Goal: Obtain resource: Obtain resource

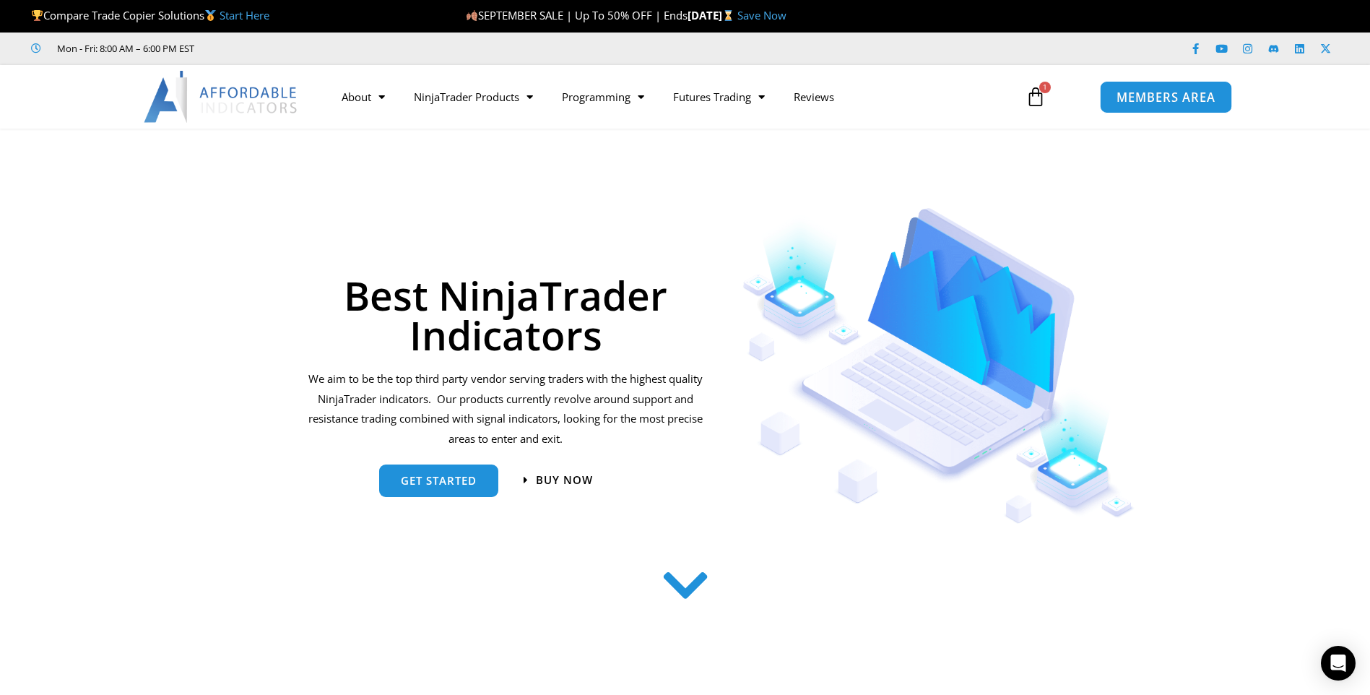
click at [1172, 94] on span "MEMBERS AREA" at bounding box center [1166, 97] width 99 height 12
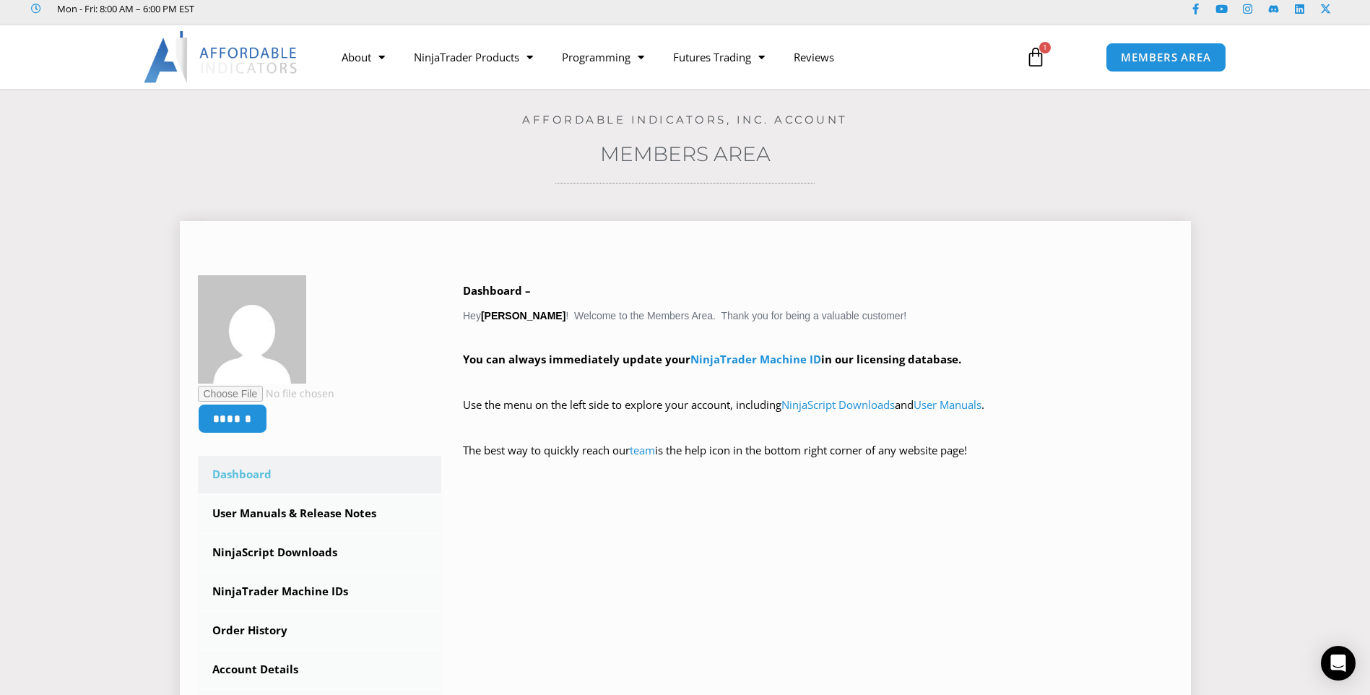
scroll to position [72, 0]
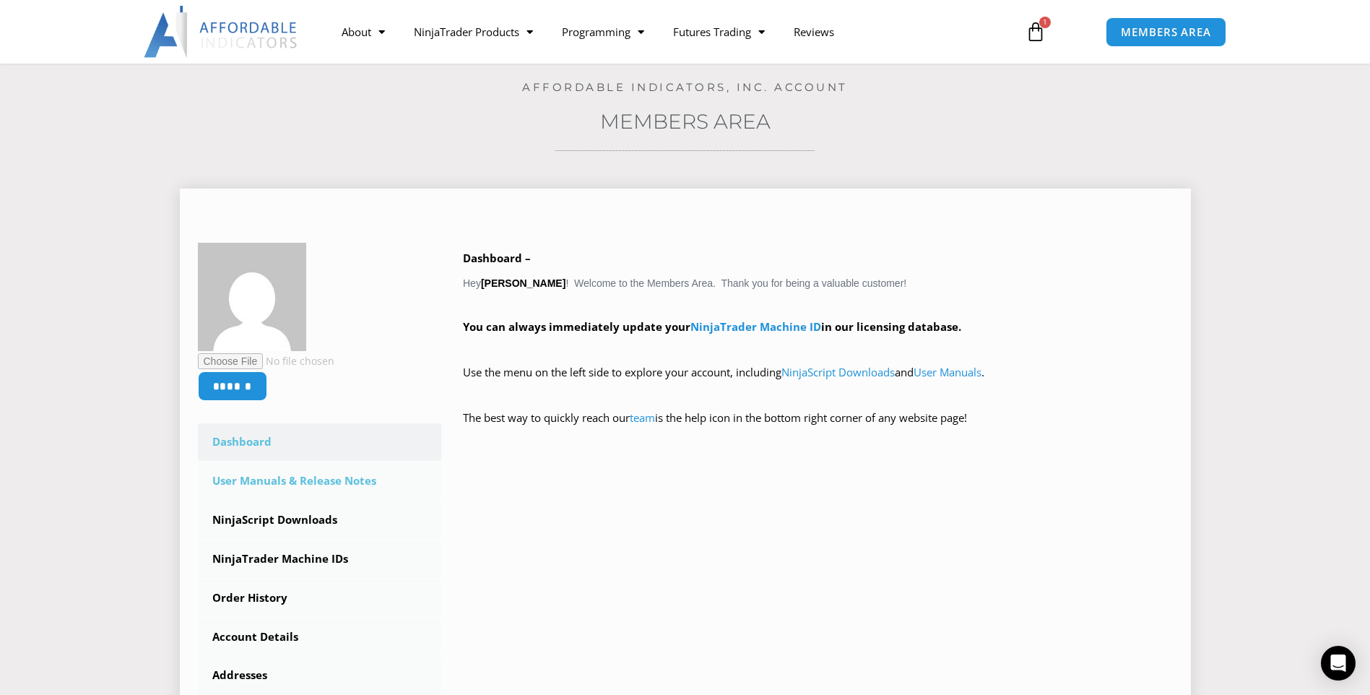
click at [318, 480] on link "User Manuals & Release Notes" at bounding box center [320, 481] width 244 height 38
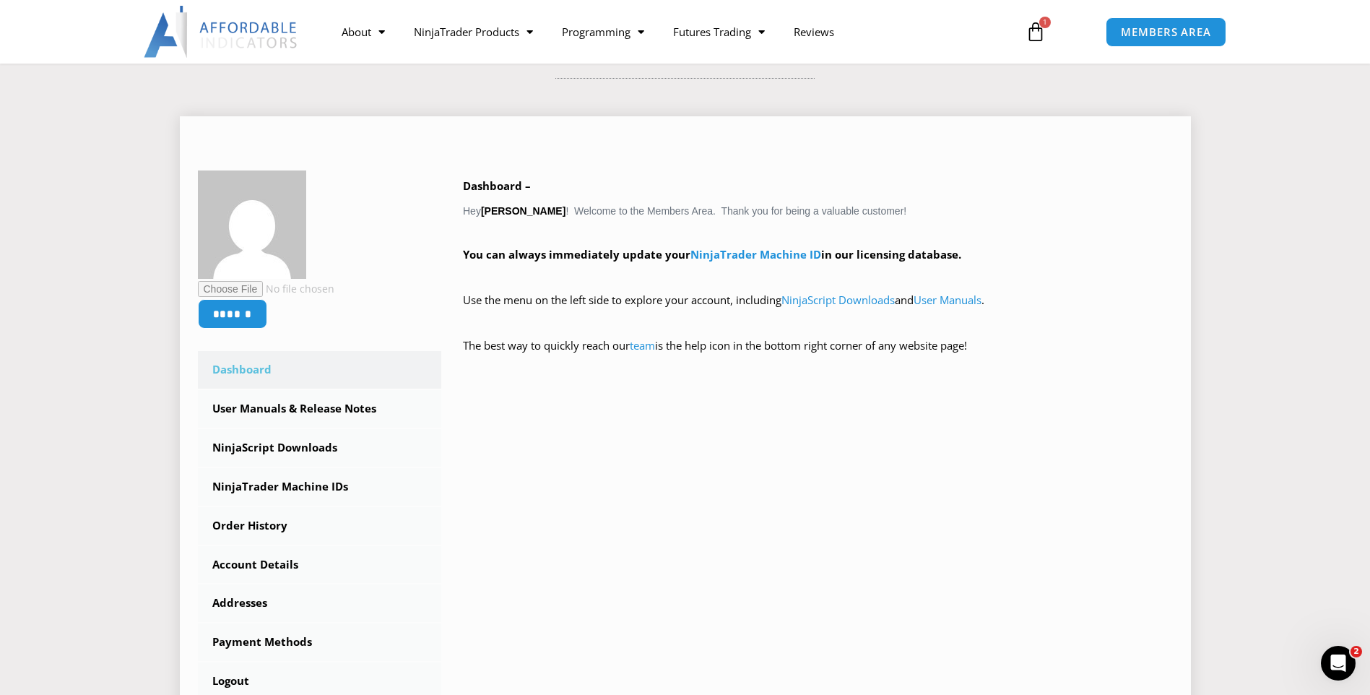
scroll to position [345, 0]
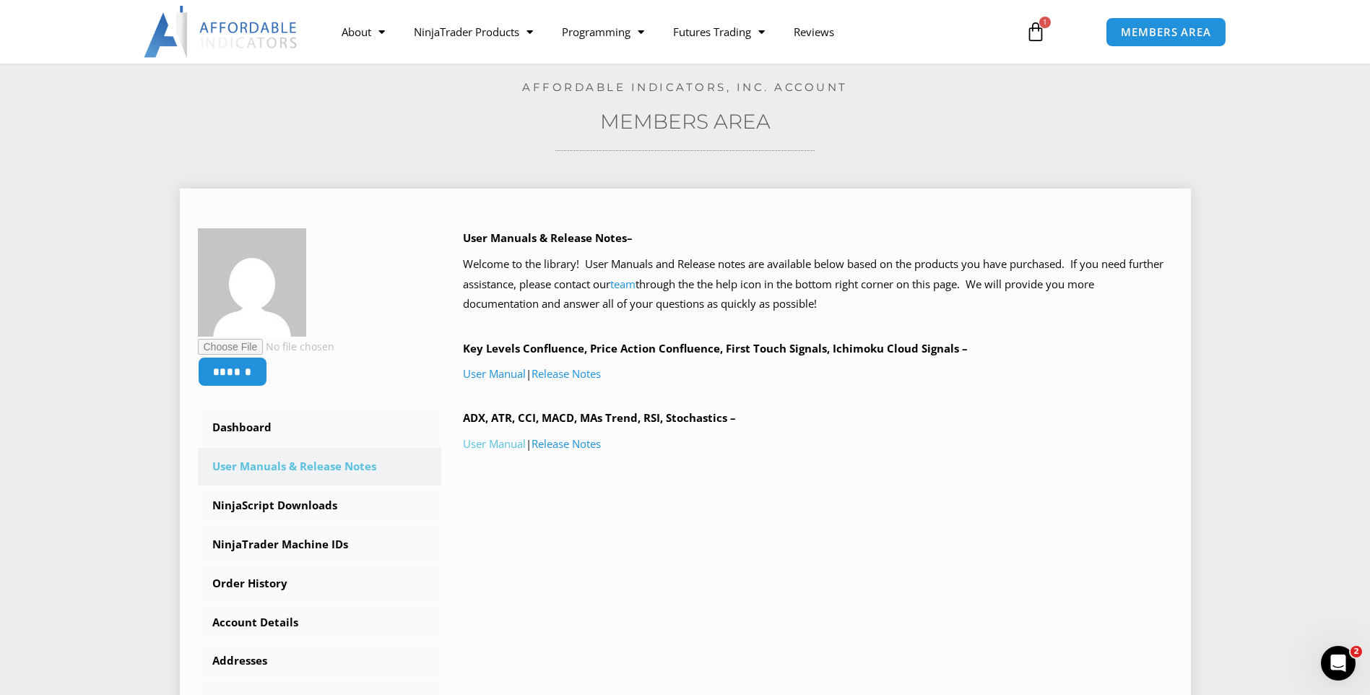
click at [507, 446] on link "User Manual" at bounding box center [494, 443] width 63 height 14
